Goal: Transaction & Acquisition: Book appointment/travel/reservation

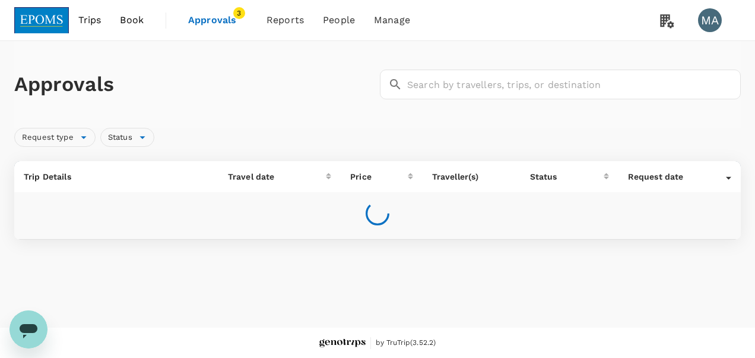
click at [138, 23] on span "Book" at bounding box center [132, 20] width 24 height 14
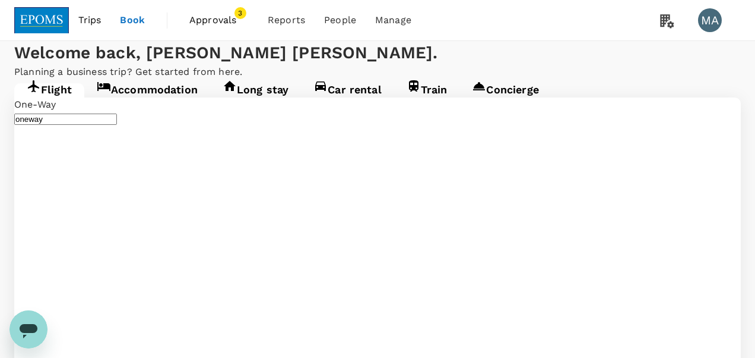
type input "Miri Intl (MYY)"
type input "Kota Kinabalu Intl (BKI)"
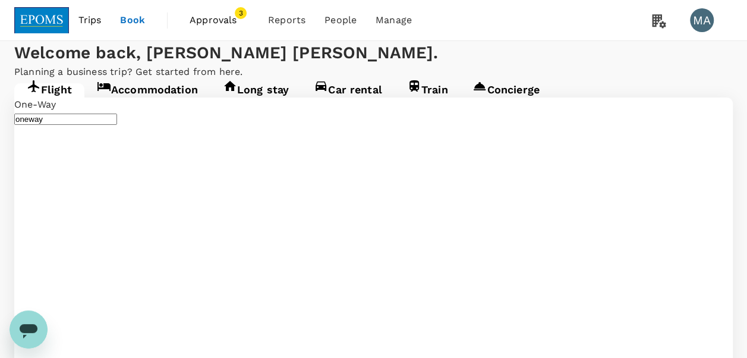
type input "Miri Intl (MYY)"
type input "Kota Kinabalu Intl (BKI)"
type input "Miri Intl (MYY)"
type input "Kota Kinabalu Intl (BKI)"
type input "Miri Intl (MYY)"
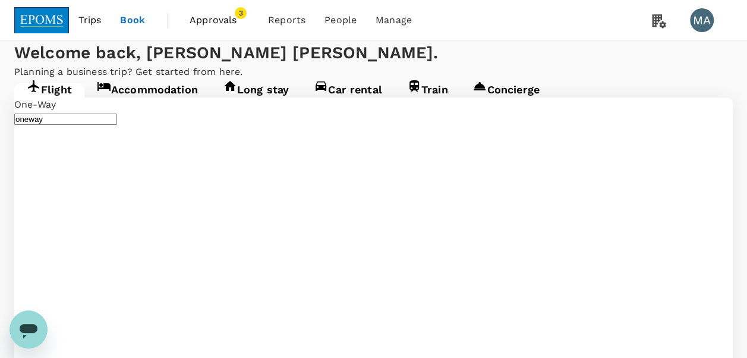
type input "Kota Kinabalu Intl (BKI)"
type input "Kuala Lumpur Intl ([GEOGRAPHIC_DATA])"
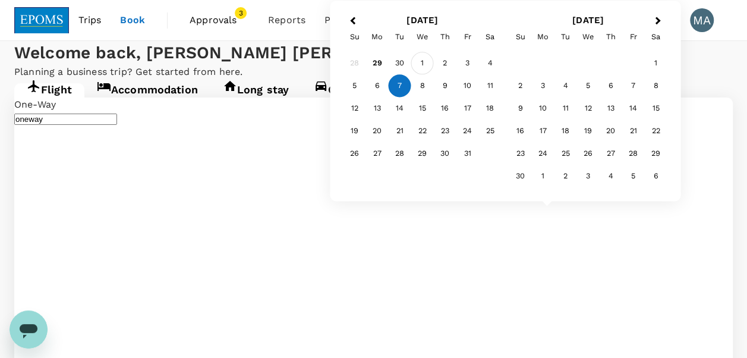
click at [426, 65] on div "1" at bounding box center [422, 63] width 23 height 23
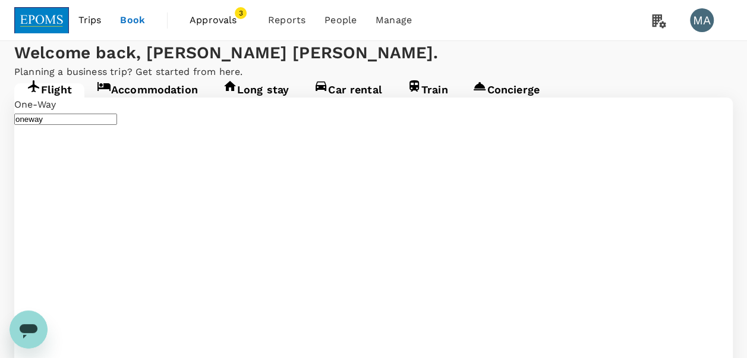
type input "roundtrip"
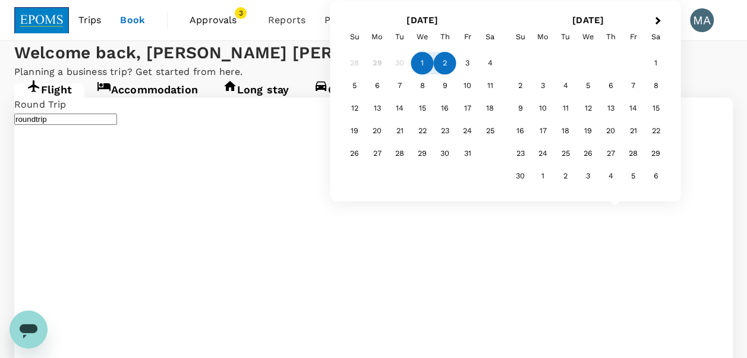
click at [438, 61] on div "2" at bounding box center [445, 63] width 23 height 23
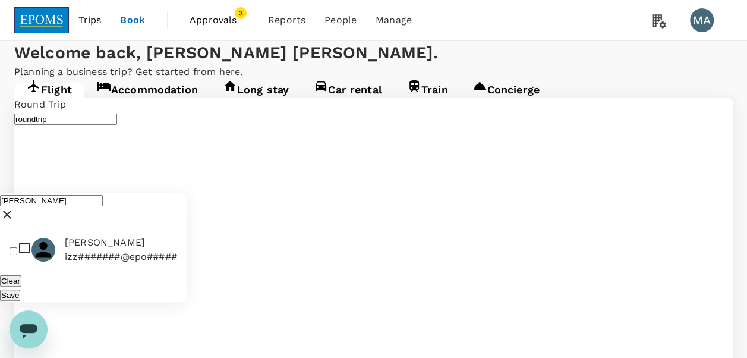
type input "[PERSON_NAME]"
click at [114, 235] on span "[PERSON_NAME]" at bounding box center [121, 242] width 112 height 14
checkbox input "true"
click at [20, 289] on button "Save" at bounding box center [10, 294] width 20 height 11
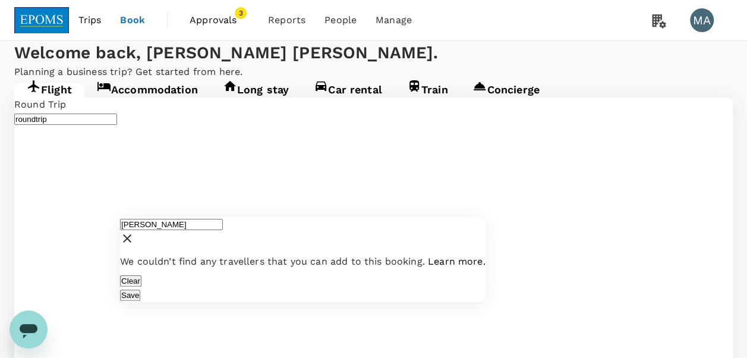
drag, startPoint x: 231, startPoint y: 86, endPoint x: 112, endPoint y: 74, distance: 119.4
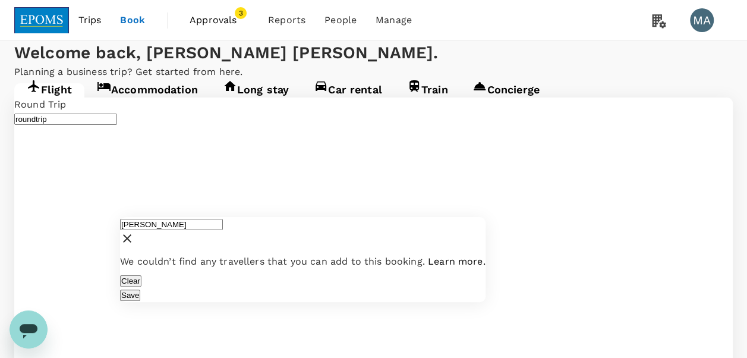
drag, startPoint x: 191, startPoint y: 86, endPoint x: 119, endPoint y: 80, distance: 72.1
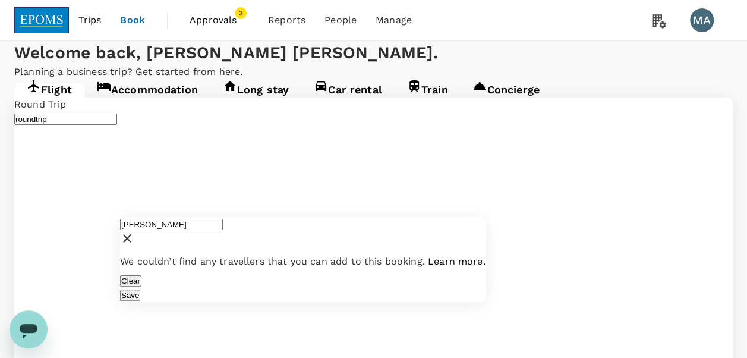
drag, startPoint x: 183, startPoint y: 90, endPoint x: 126, endPoint y: 86, distance: 56.6
click at [126, 217] on div "[PERSON_NAME]" at bounding box center [302, 233] width 365 height 33
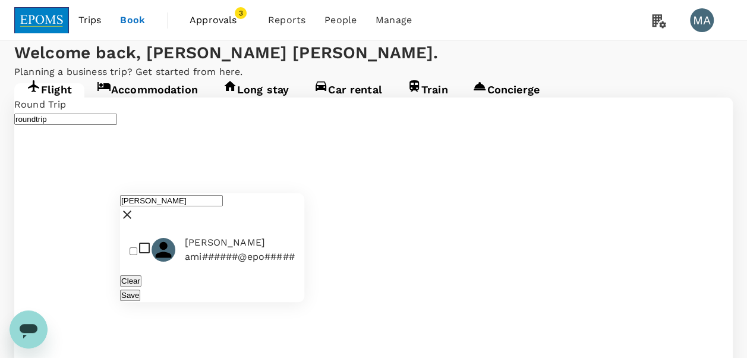
type input "[PERSON_NAME]"
click at [142, 230] on li "[PERSON_NAME] [PERSON_NAME]######@epo#####" at bounding box center [212, 249] width 184 height 38
checkbox input "true"
click at [304, 287] on div "Clear Save" at bounding box center [212, 287] width 184 height 29
click at [140, 289] on button "Save" at bounding box center [130, 294] width 20 height 11
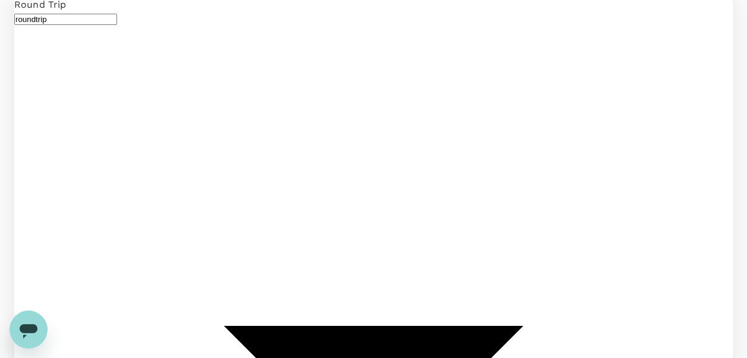
scroll to position [178, 0]
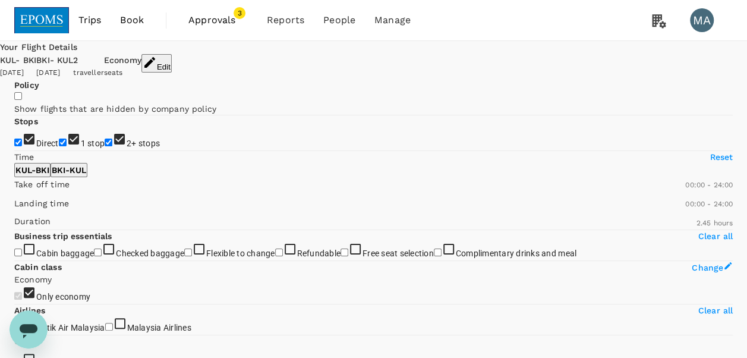
click at [59, 146] on input "1 stop" at bounding box center [63, 142] width 8 height 8
checkbox input "false"
click at [105, 146] on input "2+ stops" at bounding box center [109, 142] width 8 height 8
checkbox input "false"
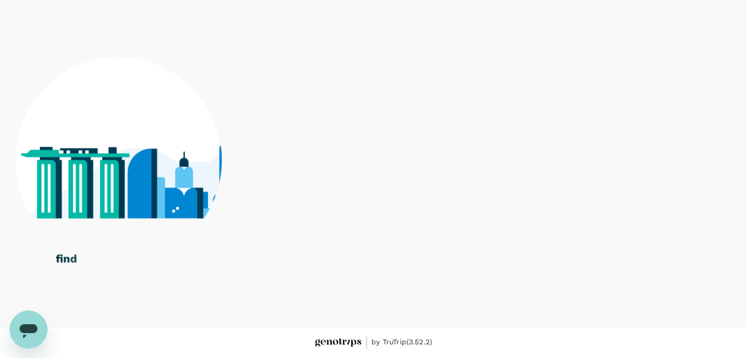
scroll to position [178, 0]
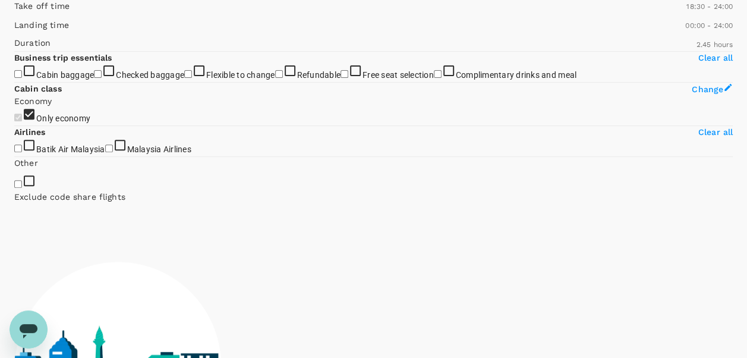
type input "1140"
drag, startPoint x: 16, startPoint y: 167, endPoint x: 156, endPoint y: 171, distance: 139.6
click at [14, 13] on span at bounding box center [14, 13] width 0 height 0
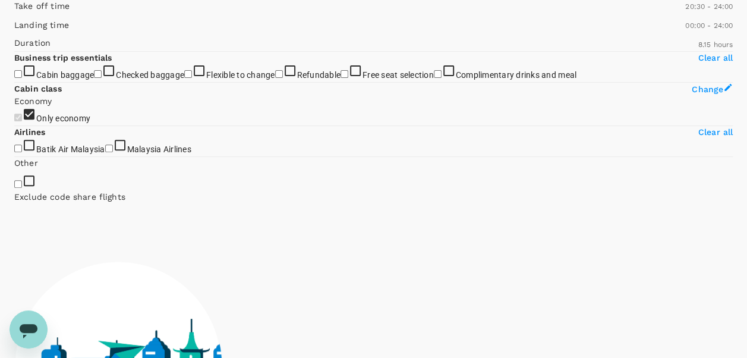
type input "1200"
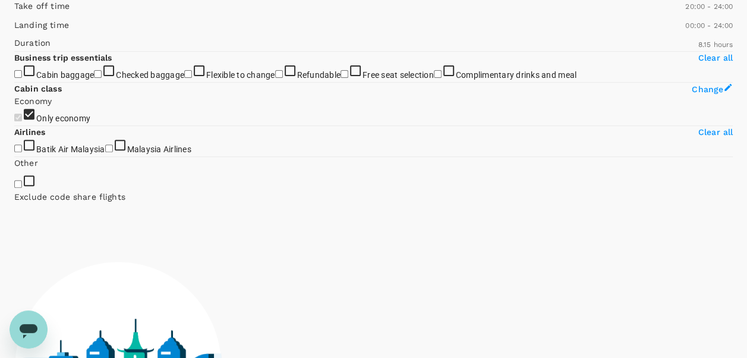
drag, startPoint x: 14, startPoint y: 176, endPoint x: 163, endPoint y: 179, distance: 149.1
click at [14, 13] on span at bounding box center [14, 13] width 0 height 0
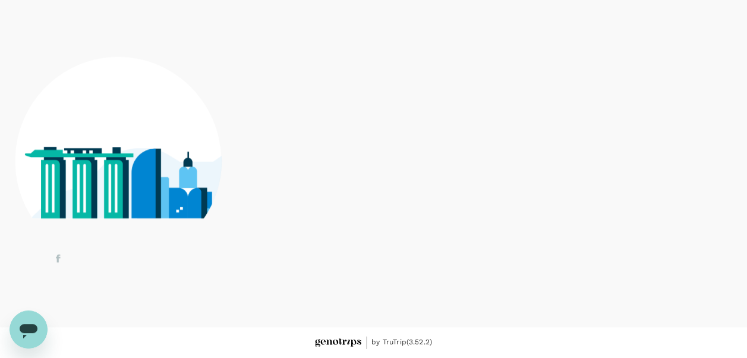
scroll to position [620, 0]
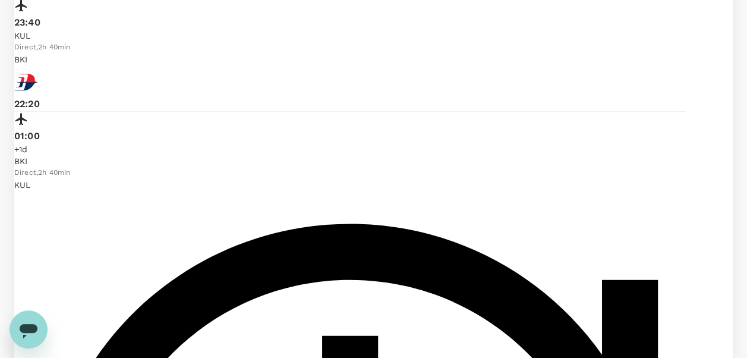
type input "MYR"
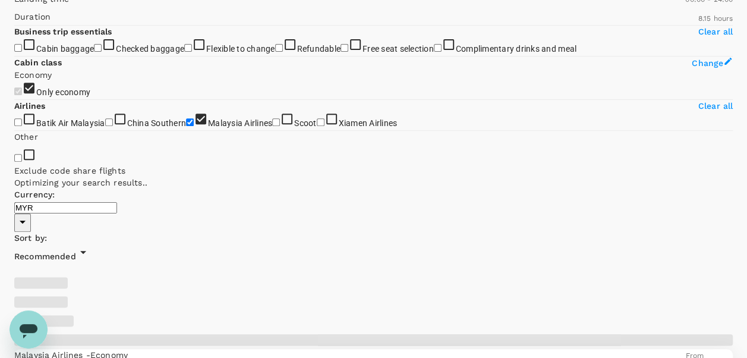
scroll to position [86, 0]
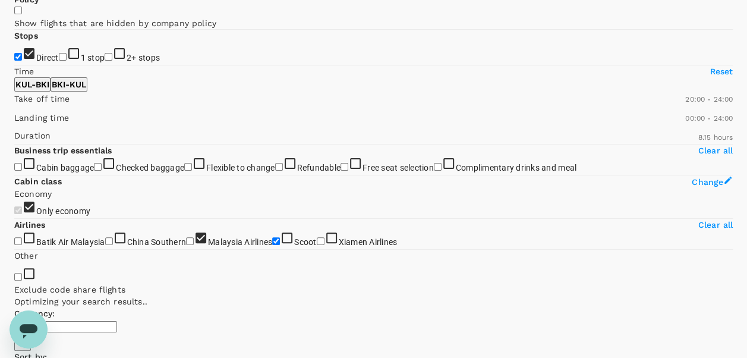
checkbox input "false"
checkbox input "true"
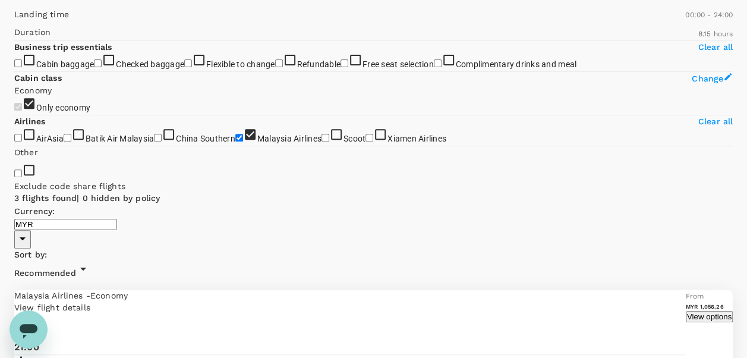
scroll to position [297, 0]
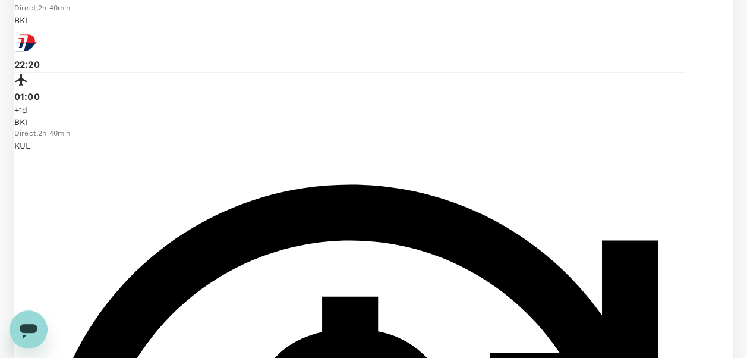
scroll to position [589, 0]
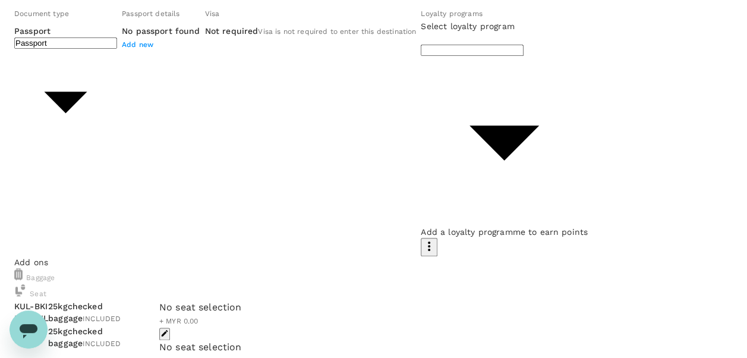
scroll to position [554, 0]
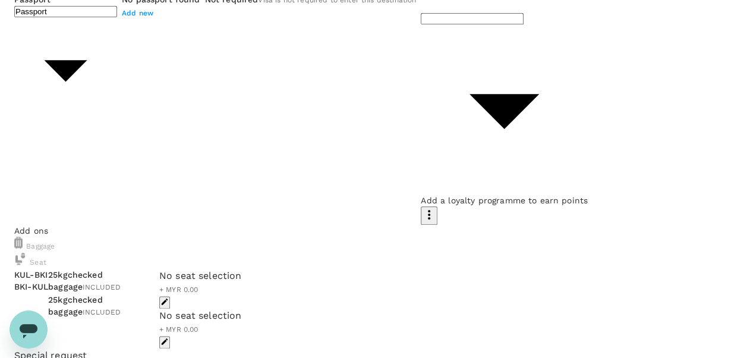
checkbox input "true"
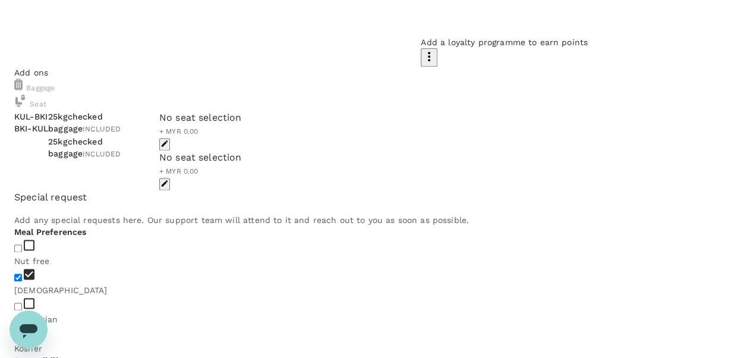
scroll to position [744, 0]
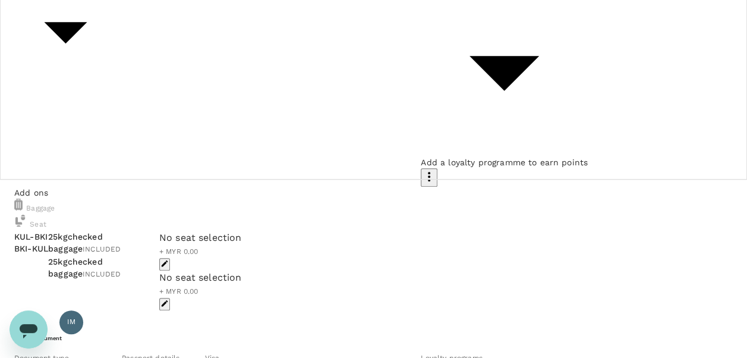
scroll to position [59, 0]
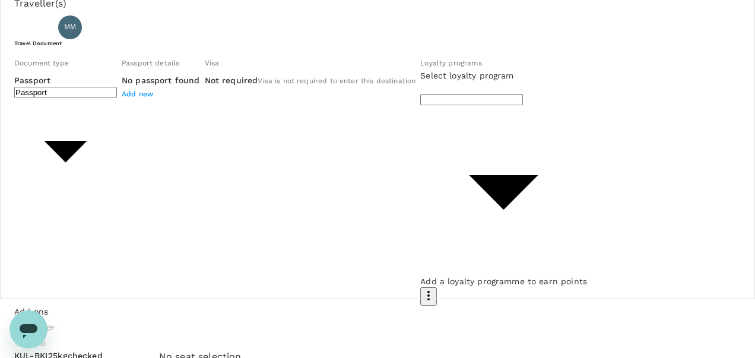
type input "Id card"
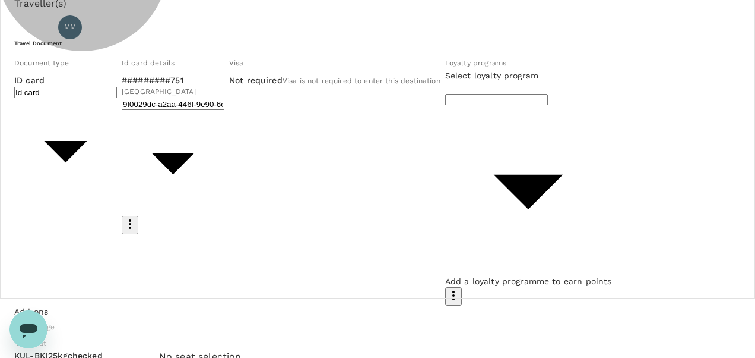
type input "606d5770-7736-492a-8056-90296f70d238"
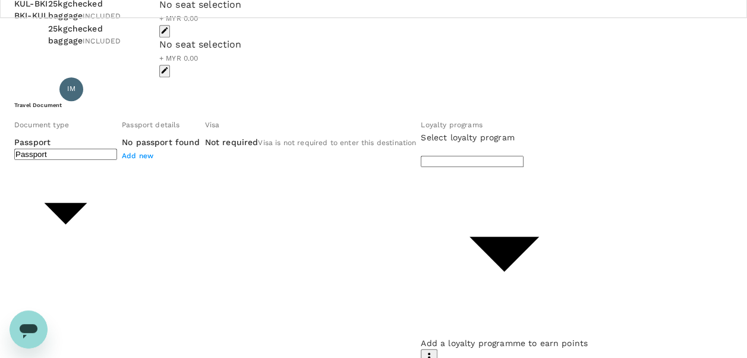
scroll to position [416, 0]
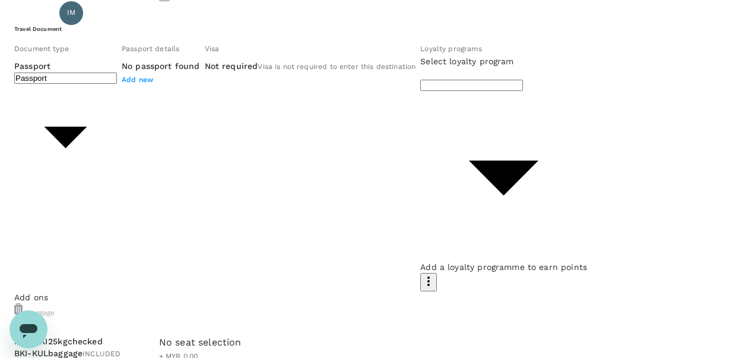
type input "Id card"
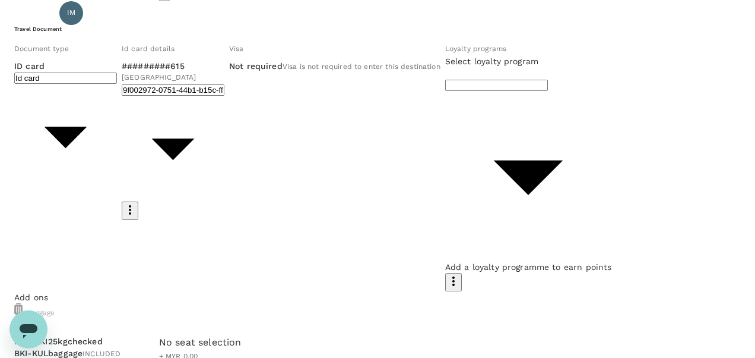
type input "b92dc058-853d-46b1-90ba-0bb90a0ba4ce"
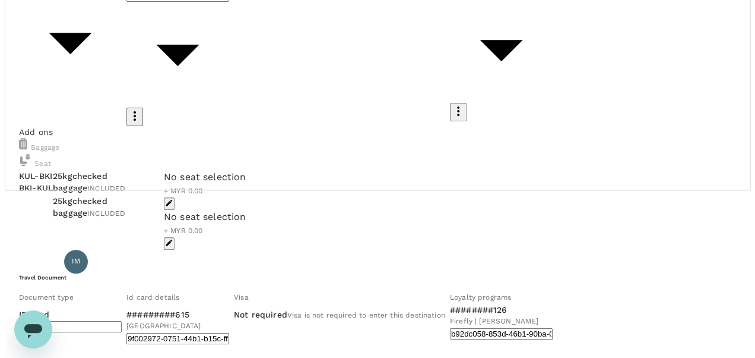
scroll to position [166, 0]
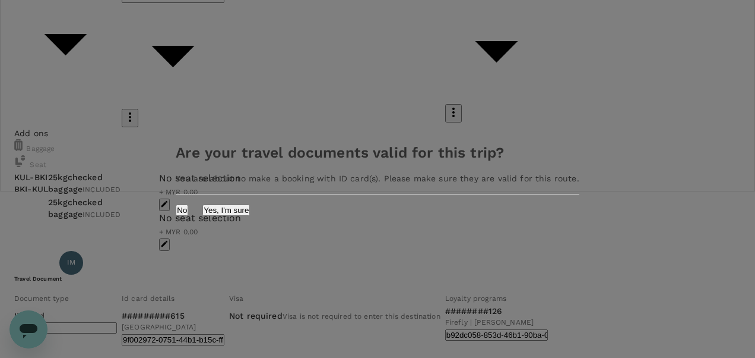
click at [506, 205] on div "No Yes, I'm sure" at bounding box center [378, 204] width 432 height 21
click at [250, 210] on button "Yes, I'm sure" at bounding box center [227, 209] width 48 height 11
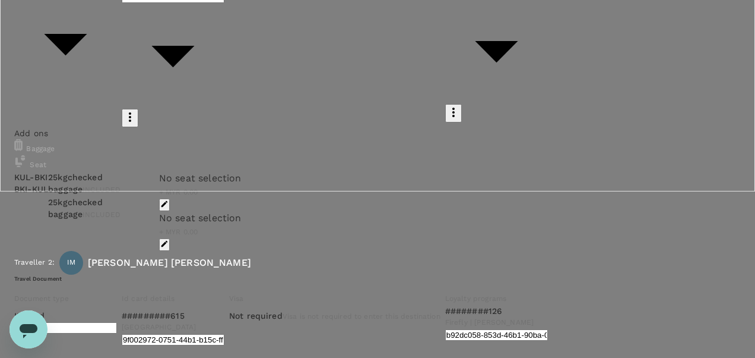
type input "9ea61a02-274a-4f65-9d5b-ca51ac7b2cfc"
type textarea "TRF will be shared via email"
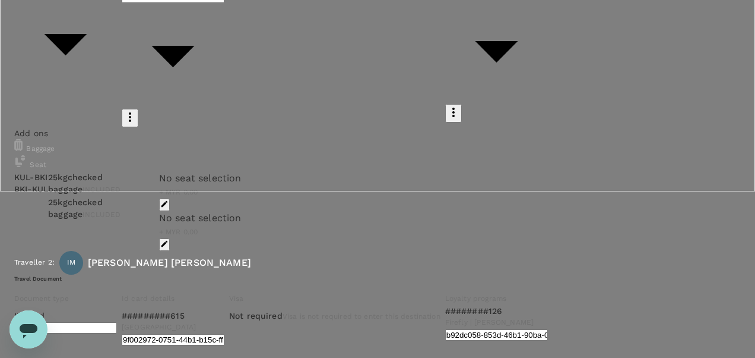
scroll to position [119, 0]
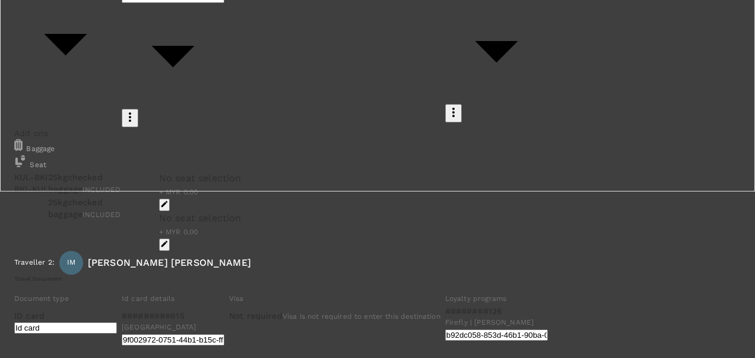
type input "izzat"
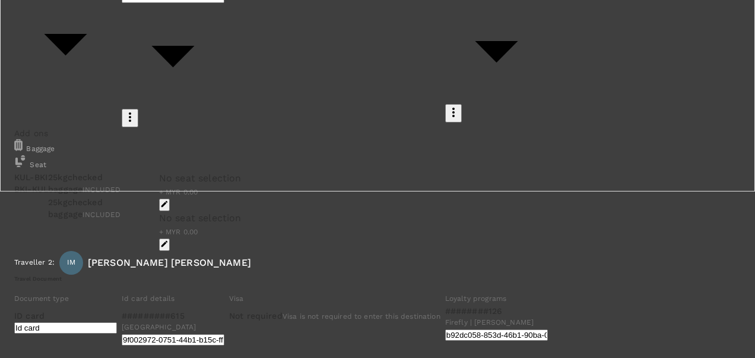
type input "[PERSON_NAME]"
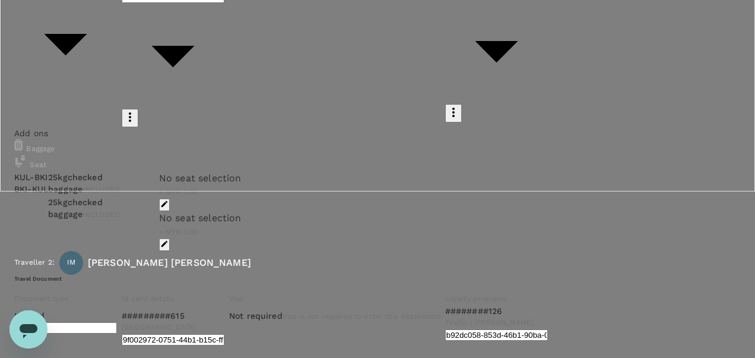
scroll to position [99, 0]
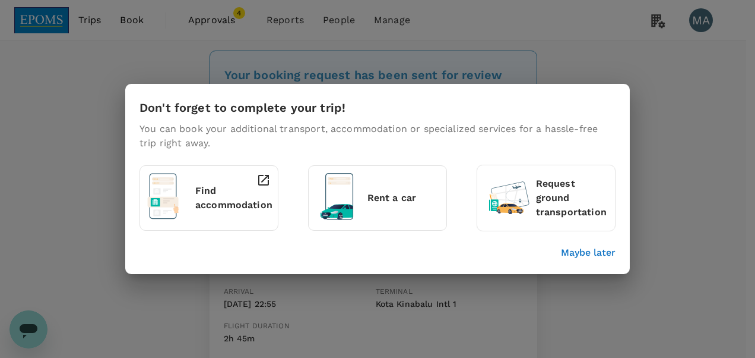
click at [582, 249] on p "Maybe later" at bounding box center [588, 252] width 55 height 14
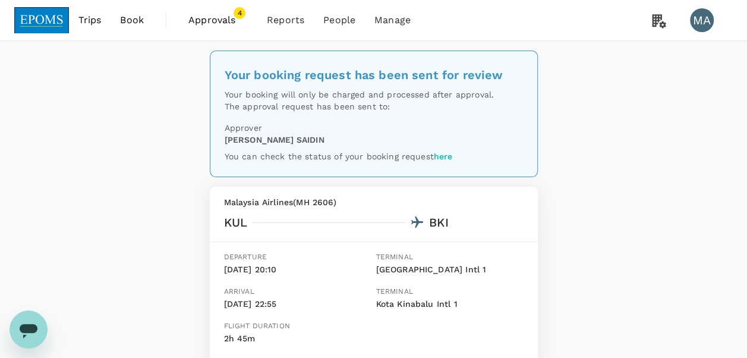
click at [202, 21] on span "Approvals" at bounding box center [217, 20] width 59 height 14
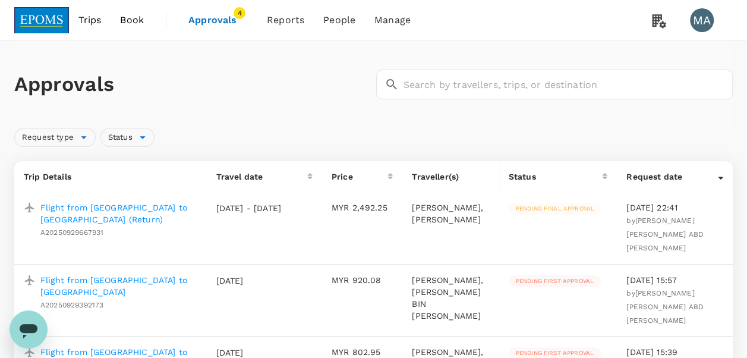
click at [122, 200] on div "Flight from Kuala Lumpur to Kota Kinabalu (Return) A20250929667931" at bounding box center [117, 218] width 162 height 42
click at [122, 204] on p "Flight from Kuala Lumpur to Kota Kinabalu (Return)" at bounding box center [118, 213] width 157 height 24
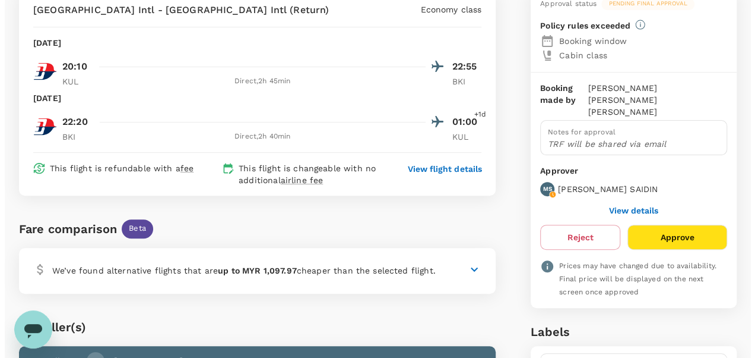
scroll to position [119, 0]
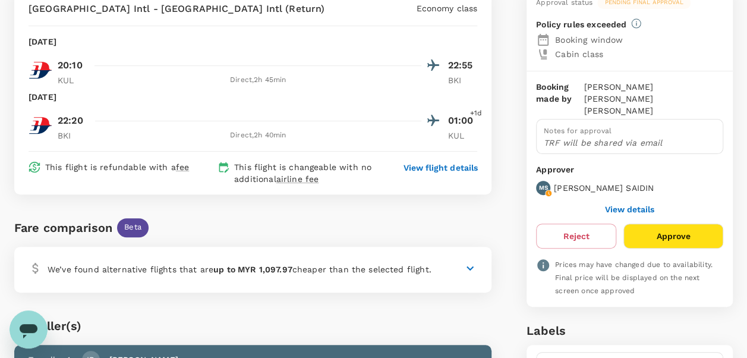
click at [420, 171] on p "View flight details" at bounding box center [440, 168] width 74 height 12
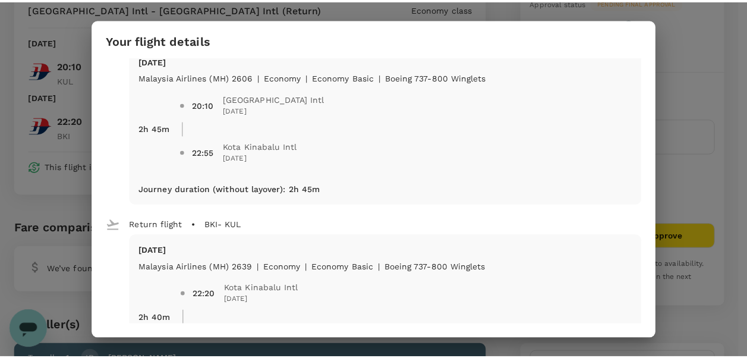
scroll to position [59, 0]
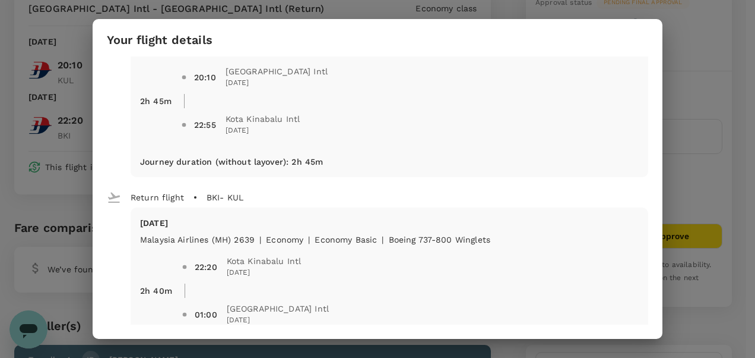
click at [695, 62] on div "Your flight details Depart flight KUL - BKI Wed, 01 Oct Malaysia Airlines (MH) …" at bounding box center [377, 179] width 755 height 358
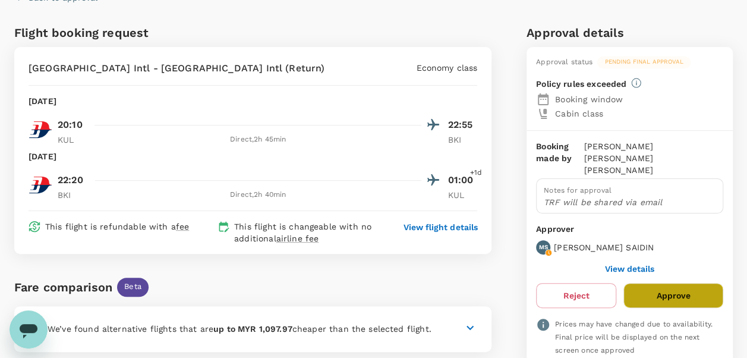
click at [663, 283] on button "Approve" at bounding box center [673, 295] width 100 height 25
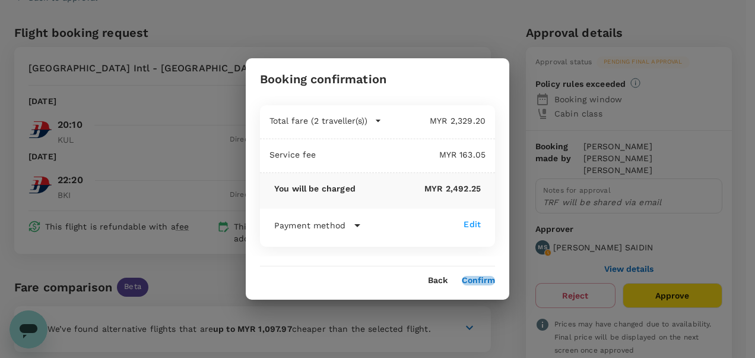
click at [487, 278] on button "Confirm" at bounding box center [478, 281] width 33 height 10
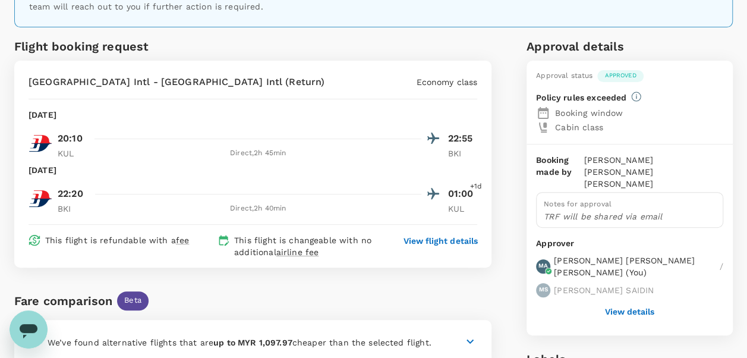
scroll to position [119, 0]
click at [453, 238] on p "View flight details" at bounding box center [440, 240] width 74 height 12
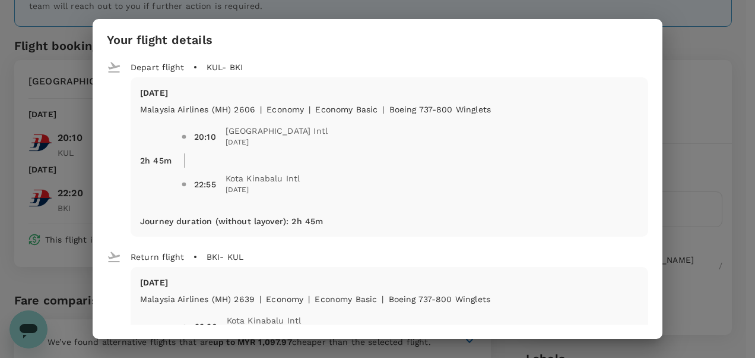
click at [709, 68] on div "Your flight details Depart flight KUL - BKI Wed, 01 Oct Malaysia Airlines (MH) …" at bounding box center [377, 179] width 755 height 358
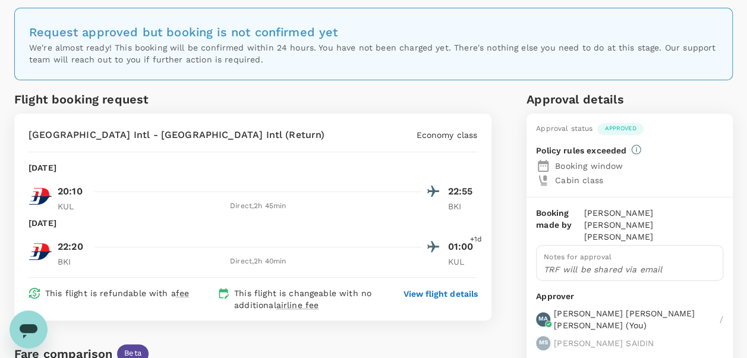
scroll to position [0, 0]
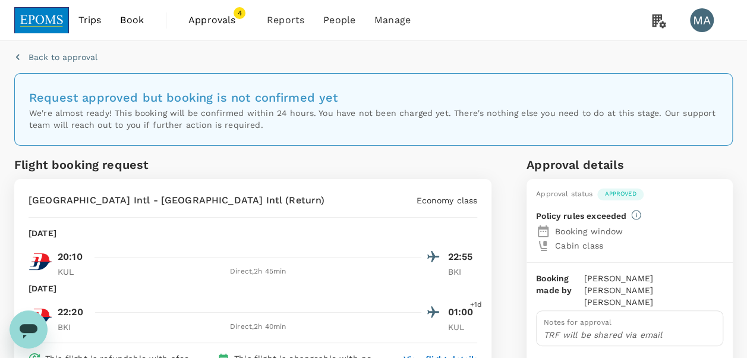
click at [201, 19] on span "Approvals" at bounding box center [217, 20] width 59 height 14
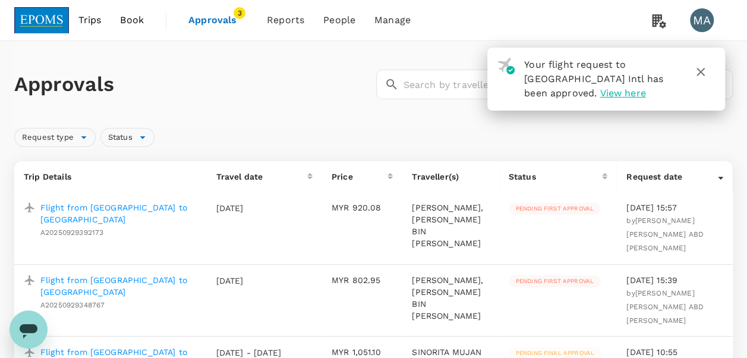
click at [703, 71] on icon "button" at bounding box center [700, 72] width 14 height 14
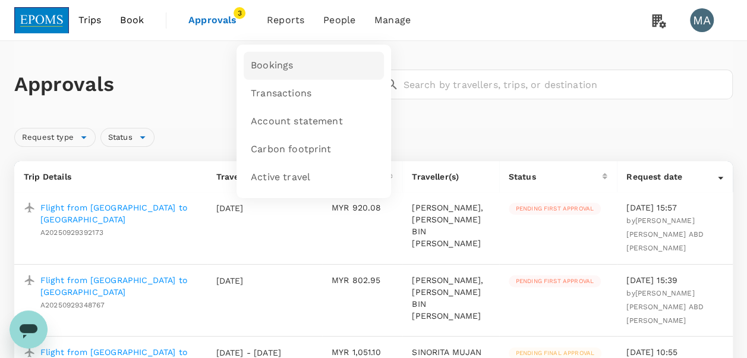
click at [293, 65] on link "Bookings" at bounding box center [313, 66] width 140 height 28
